Goal: Find specific page/section: Find specific page/section

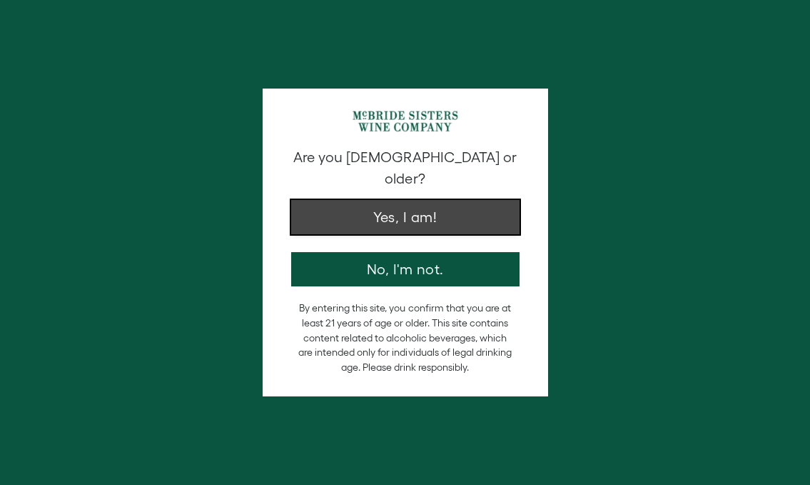
click at [405, 200] on button "Yes, I am!" at bounding box center [405, 217] width 228 height 34
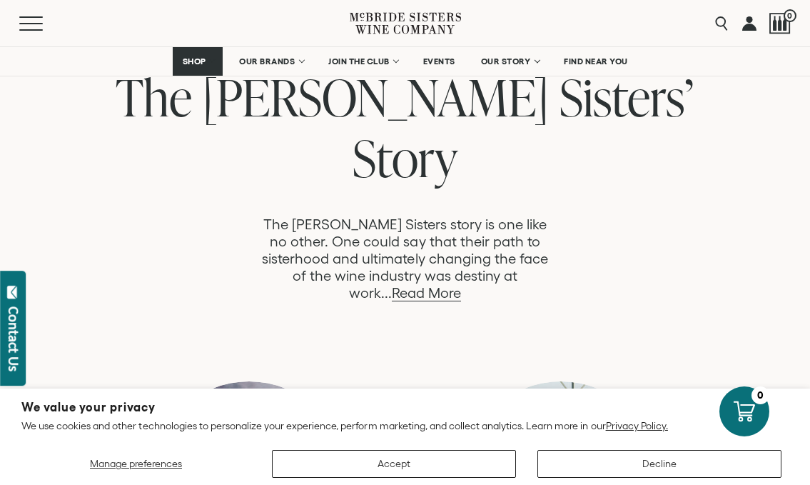
scroll to position [718, 0]
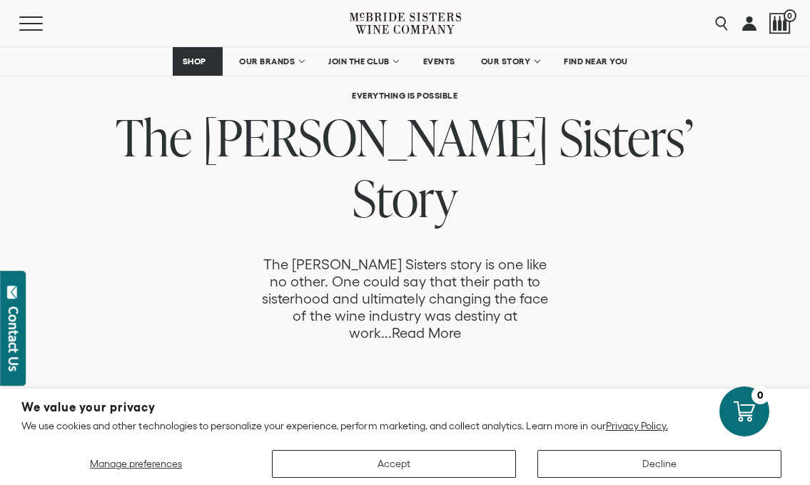
click at [461, 325] on link "Read More" at bounding box center [426, 333] width 69 height 16
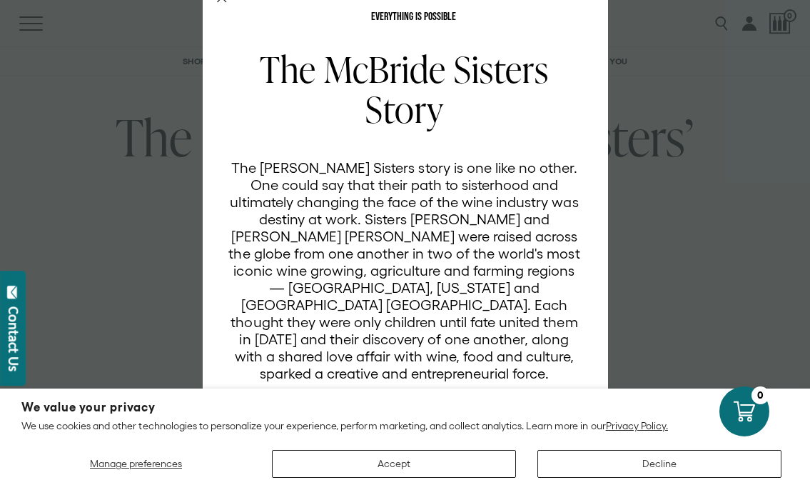
scroll to position [42, 0]
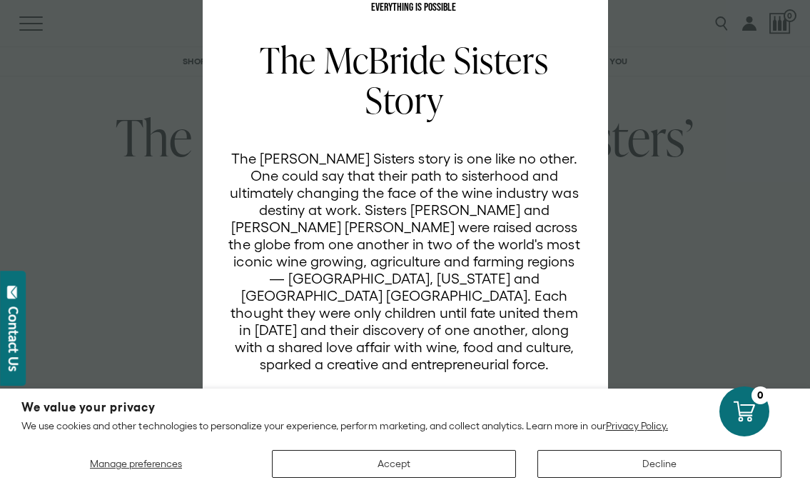
click at [657, 186] on div "EVERYTHING IS POSSIBLE The McBride Sisters Story The McBride Sisters story is o…" at bounding box center [405, 242] width 810 height 485
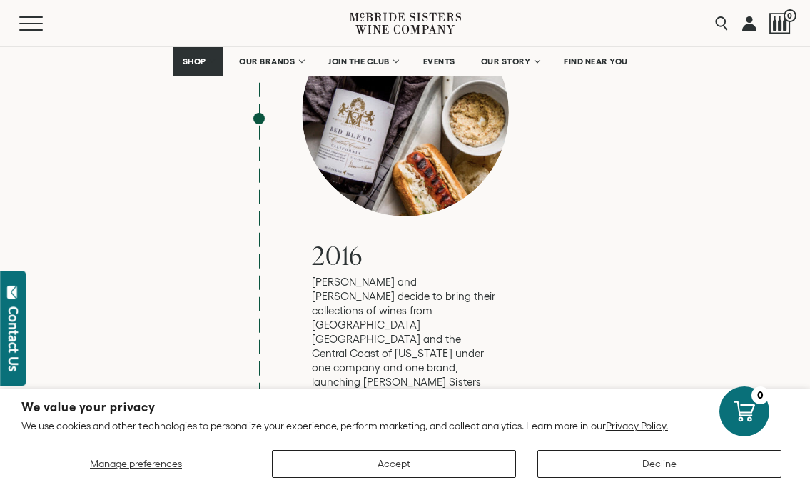
scroll to position [3286, 0]
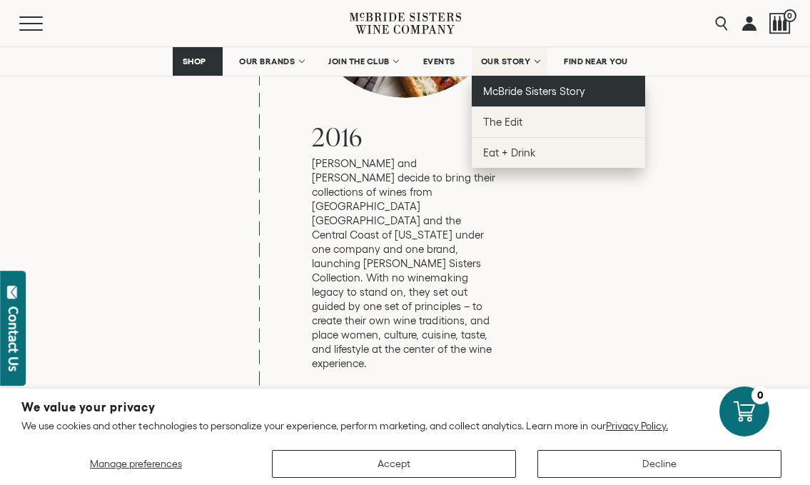
click at [522, 91] on span "McBride Sisters Story" at bounding box center [534, 91] width 102 height 12
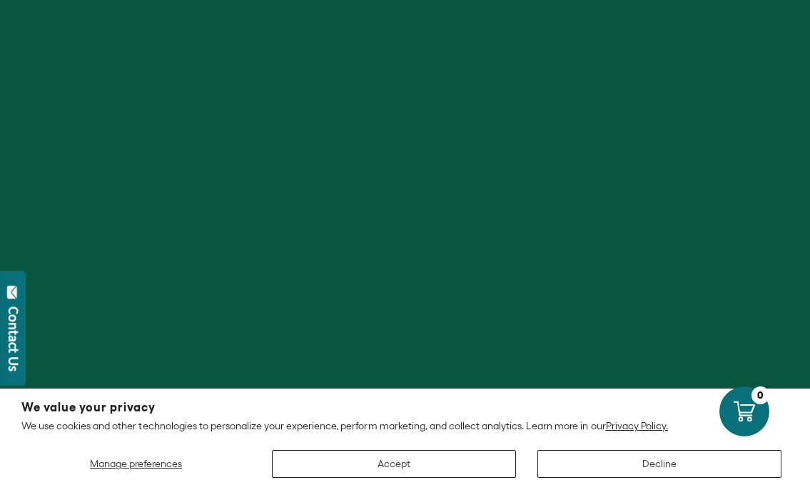
scroll to position [622, 0]
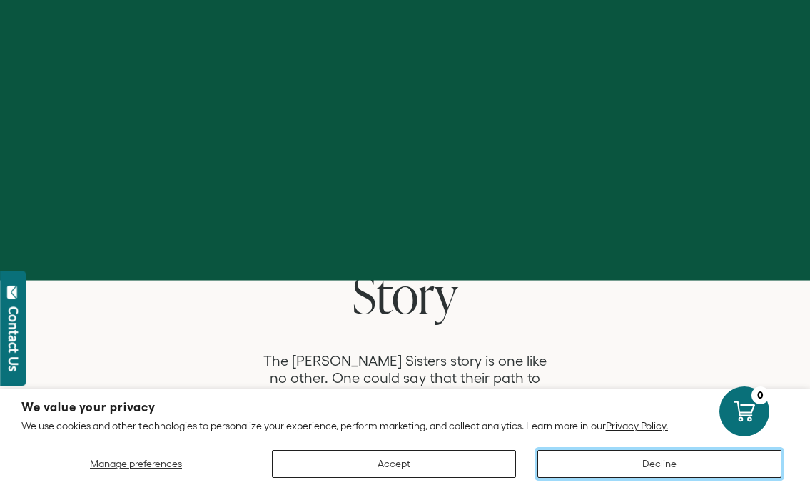
click at [575, 458] on button "Decline" at bounding box center [659, 464] width 244 height 28
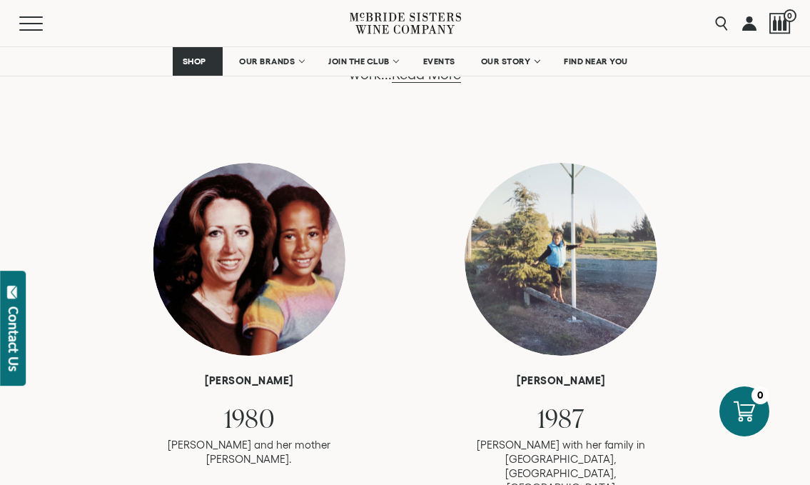
scroll to position [1065, 0]
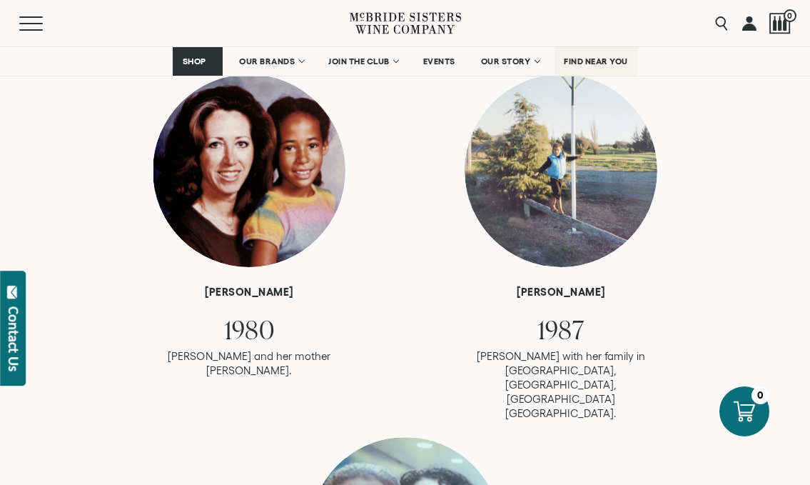
click at [596, 57] on span "FIND NEAR YOU" at bounding box center [596, 61] width 64 height 10
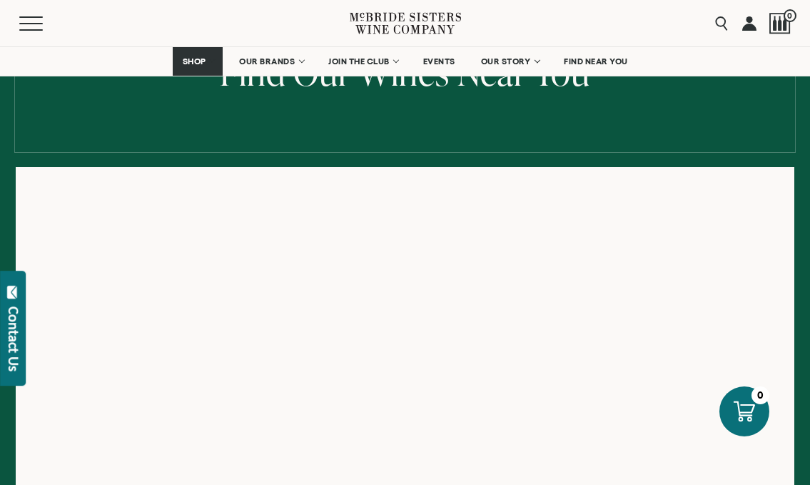
scroll to position [165, 0]
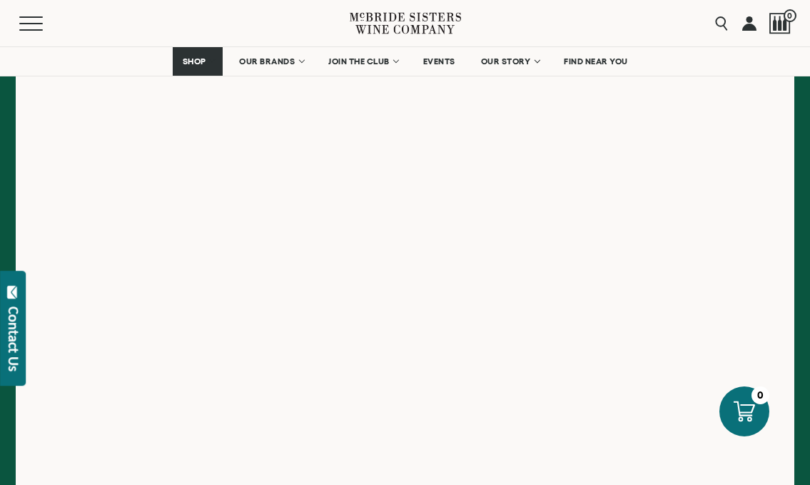
scroll to position [301, 0]
